Goal: Navigation & Orientation: Find specific page/section

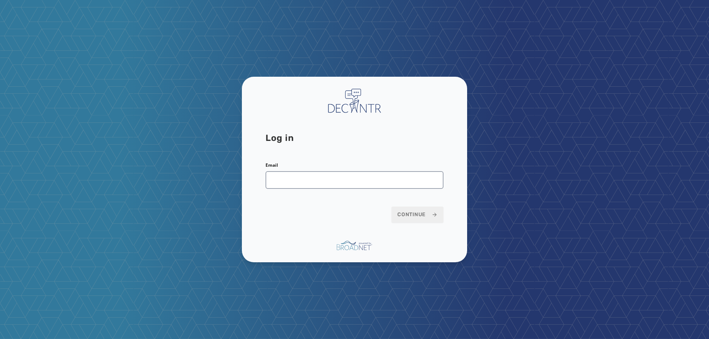
click at [386, 168] on div "Email" at bounding box center [354, 175] width 178 height 27
click at [382, 179] on input "Email" at bounding box center [354, 180] width 178 height 18
type input "**********"
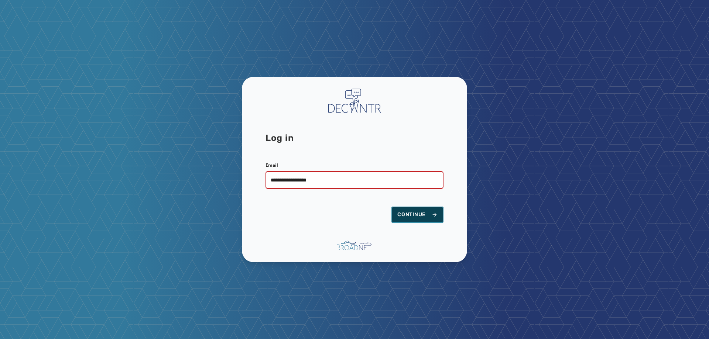
click at [403, 218] on button "Continue" at bounding box center [417, 215] width 52 height 16
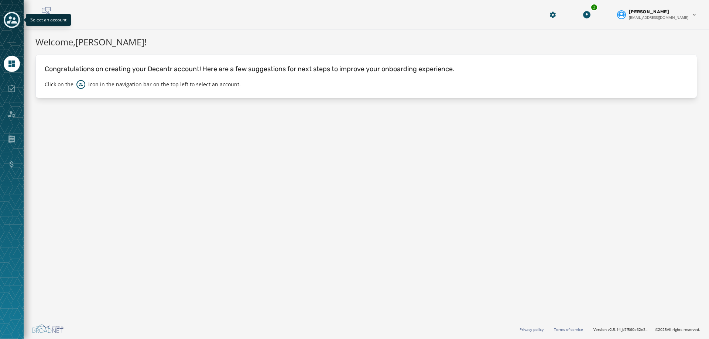
click at [18, 21] on div "Toggle account select drawer" at bounding box center [11, 19] width 13 height 13
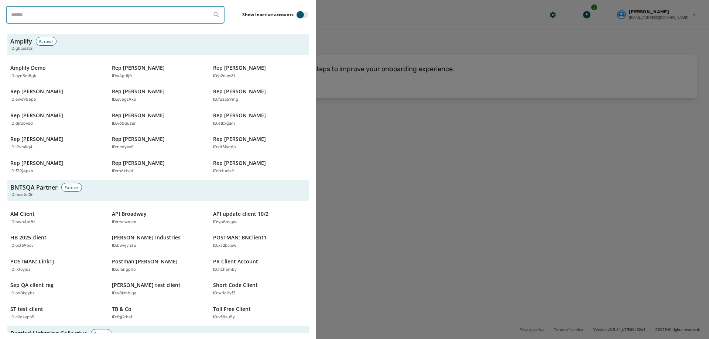
click at [55, 20] on input "search" at bounding box center [115, 15] width 218 height 18
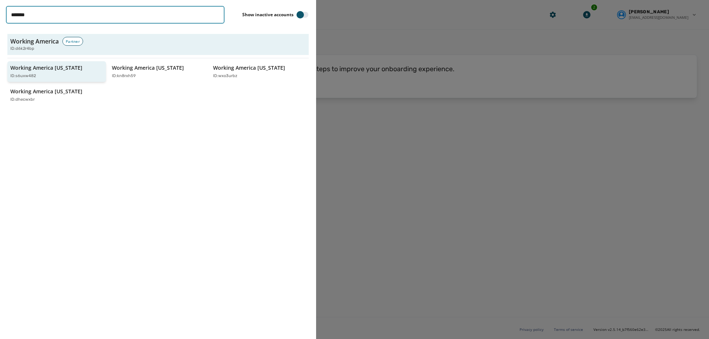
type input "*******"
click at [104, 72] on button "Working America [US_STATE] ID: s6uxw482" at bounding box center [56, 71] width 99 height 21
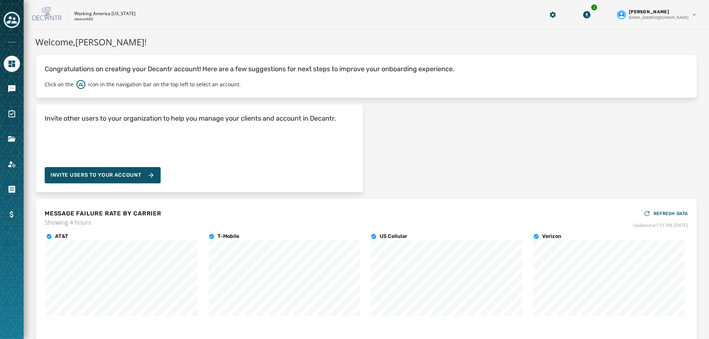
click at [4, 21] on button "Toggle account select drawer" at bounding box center [12, 20] width 16 height 16
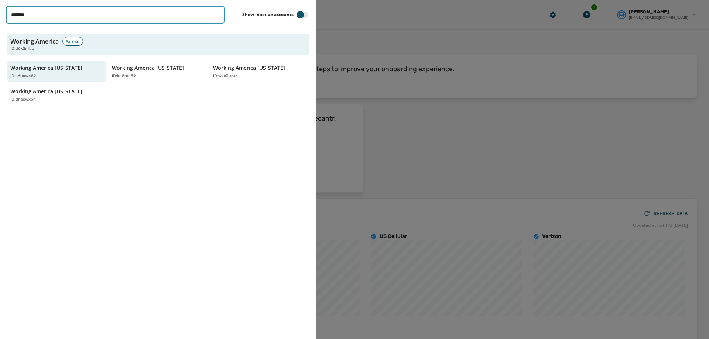
click at [80, 18] on input "*******" at bounding box center [115, 15] width 218 height 18
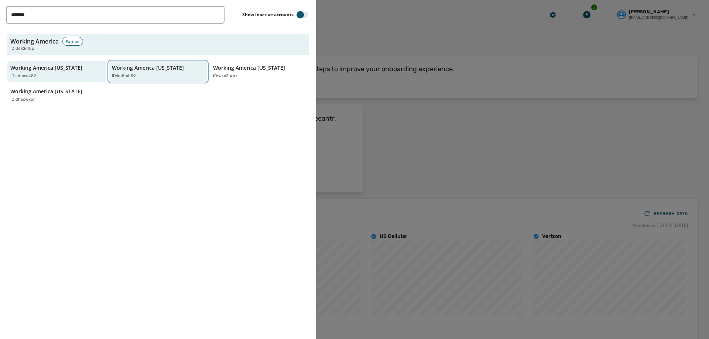
click at [127, 70] on p "Working America [US_STATE]" at bounding box center [148, 67] width 72 height 7
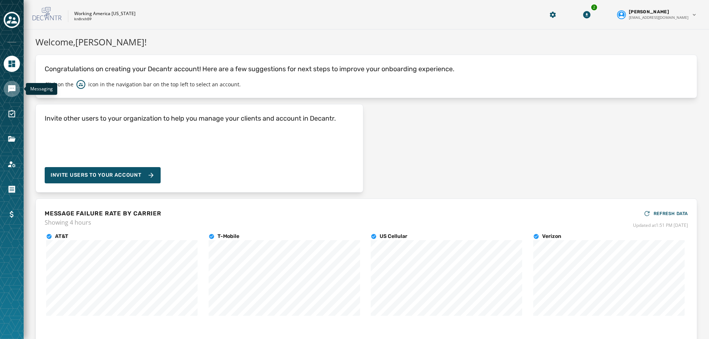
click at [8, 92] on icon "Navigate to Messaging" at bounding box center [11, 89] width 9 height 9
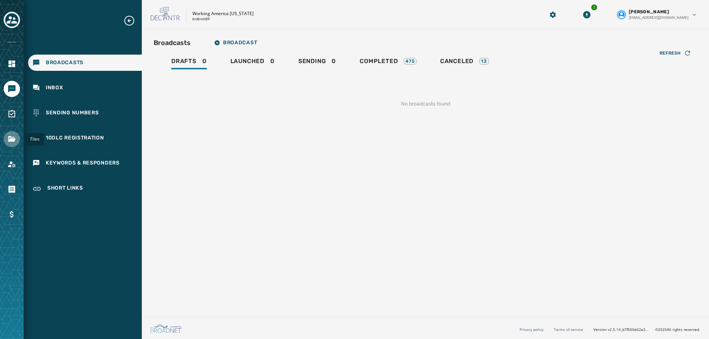
click at [13, 136] on icon "Navigate to Files" at bounding box center [11, 139] width 9 height 9
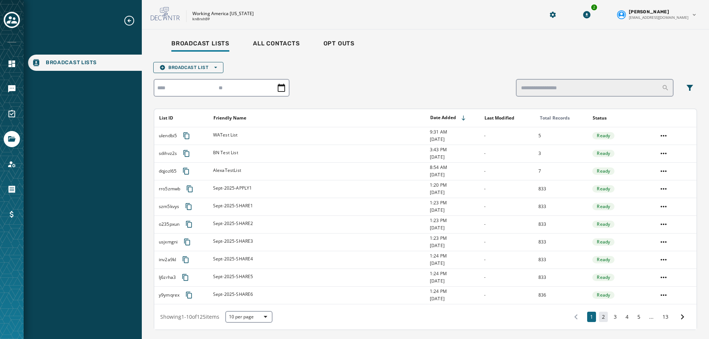
click at [599, 321] on button "2" at bounding box center [603, 317] width 9 height 10
click at [612, 317] on button "3" at bounding box center [614, 317] width 9 height 10
click at [623, 316] on button "4" at bounding box center [626, 317] width 9 height 10
click at [634, 316] on button "5" at bounding box center [638, 317] width 9 height 10
click at [636, 316] on button "6" at bounding box center [638, 317] width 9 height 10
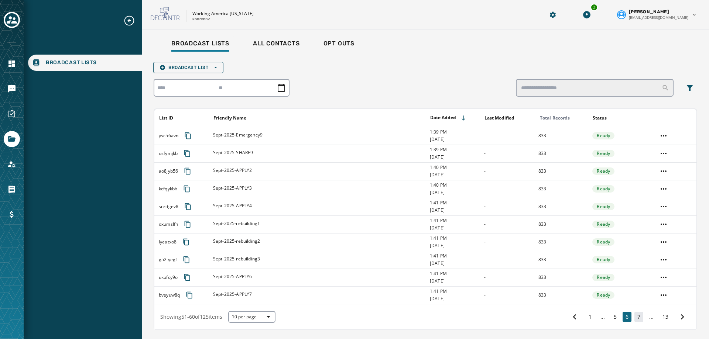
click at [635, 316] on button "7" at bounding box center [638, 317] width 9 height 10
click at [635, 316] on button "8" at bounding box center [638, 317] width 9 height 10
click at [635, 316] on button "9" at bounding box center [638, 317] width 9 height 10
click at [635, 316] on button "10" at bounding box center [637, 317] width 12 height 10
click at [635, 316] on button "11" at bounding box center [636, 317] width 12 height 10
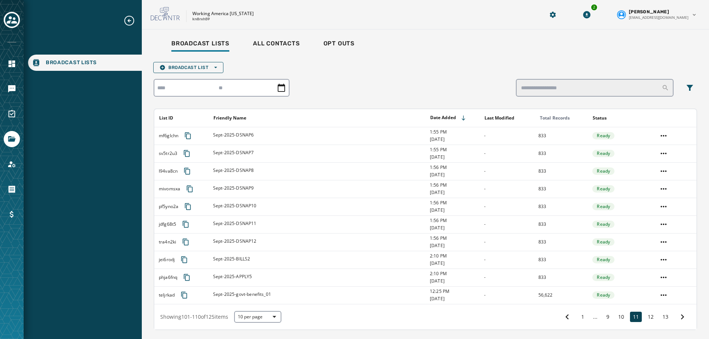
click at [635, 316] on button "11" at bounding box center [636, 317] width 12 height 10
click at [647, 316] on button "12" at bounding box center [650, 317] width 12 height 10
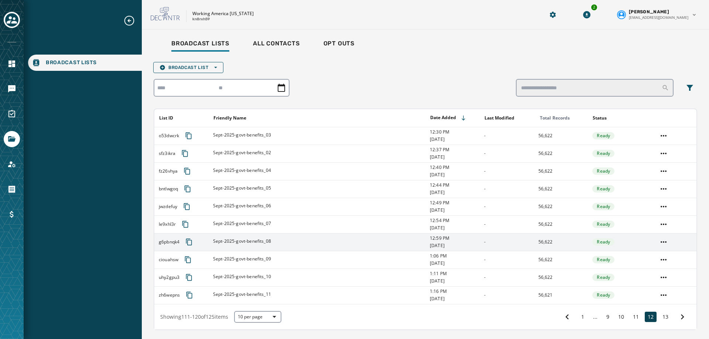
scroll to position [22, 0]
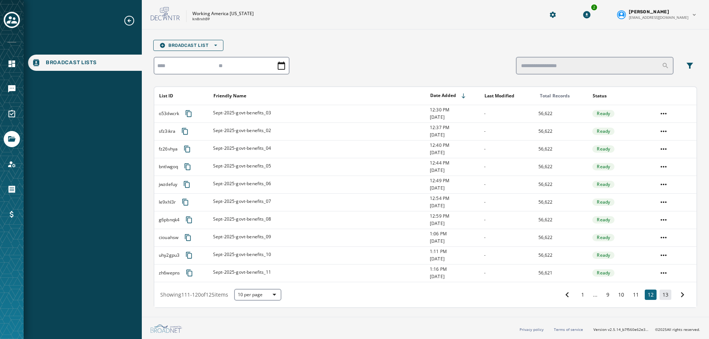
click at [659, 296] on button "13" at bounding box center [665, 295] width 12 height 10
